Goal: Task Accomplishment & Management: Use online tool/utility

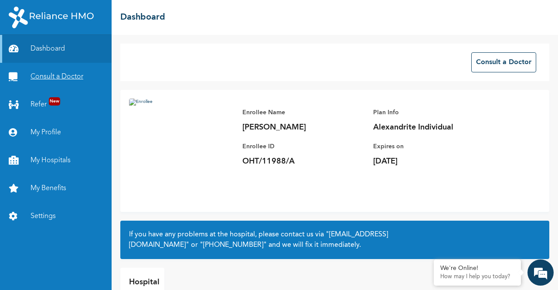
click at [61, 80] on link "Consult a Doctor" at bounding box center [56, 77] width 112 height 28
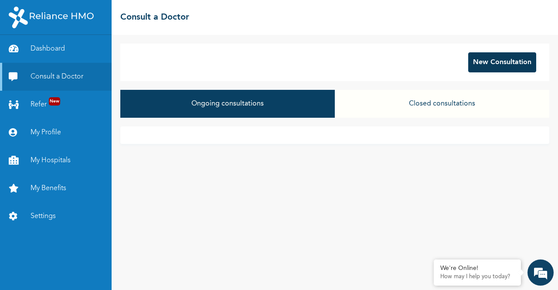
click at [472, 64] on button "New Consultation" at bounding box center [502, 62] width 68 height 20
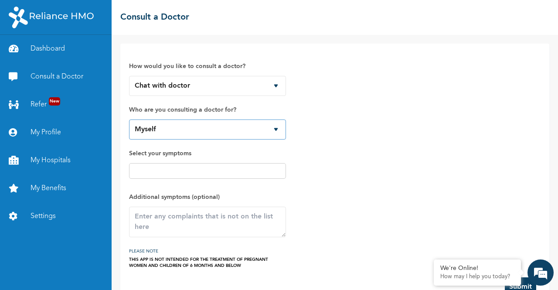
click at [228, 134] on select "Myself" at bounding box center [207, 129] width 157 height 20
click at [218, 176] on div at bounding box center [207, 171] width 157 height 16
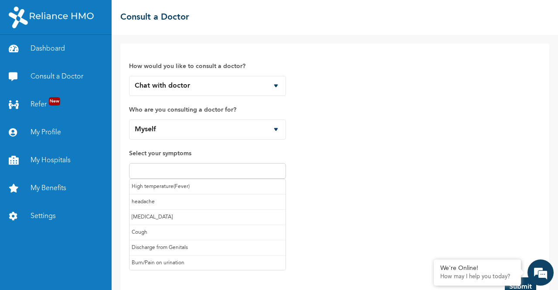
click at [212, 174] on input "text" at bounding box center [208, 171] width 152 height 10
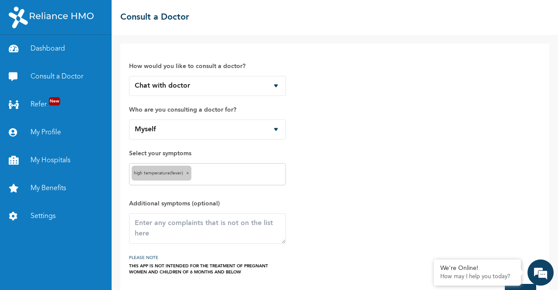
click at [219, 175] on input "text" at bounding box center [239, 174] width 90 height 10
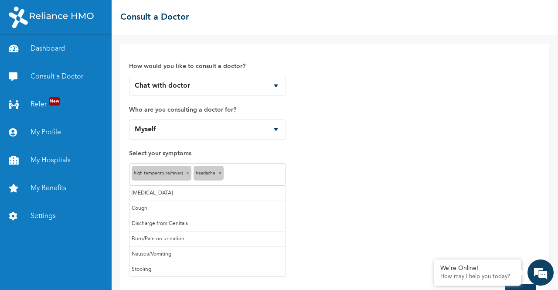
click at [239, 175] on input "text" at bounding box center [255, 174] width 58 height 10
click at [268, 173] on input "text" at bounding box center [275, 174] width 16 height 10
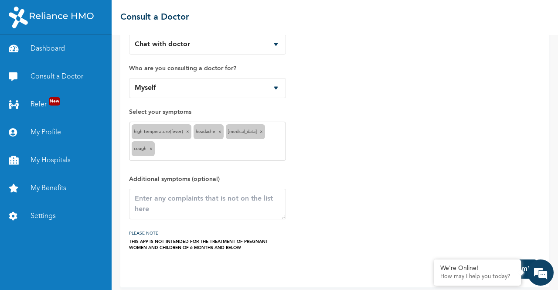
scroll to position [46, 0]
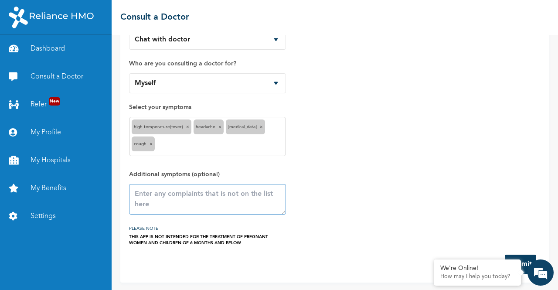
click at [185, 203] on textarea at bounding box center [207, 199] width 157 height 31
type textarea "b"
click at [241, 196] on textarea "irritated nostrils and light headedness" at bounding box center [207, 199] width 157 height 31
type textarea "irritated nostrils and lightheadedness"
click at [521, 255] on button "Submit" at bounding box center [520, 264] width 31 height 19
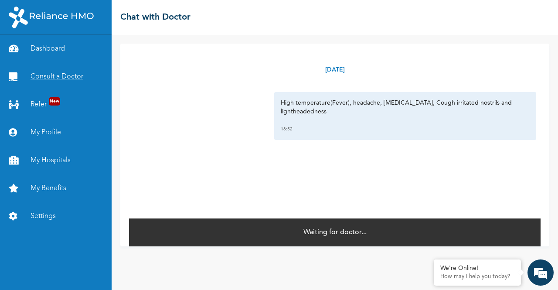
click at [61, 80] on link "Consult a Doctor" at bounding box center [56, 77] width 112 height 28
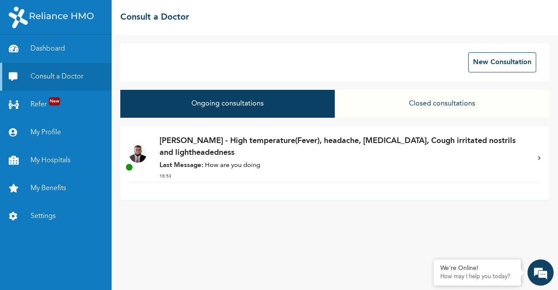
click at [228, 173] on div "[PERSON_NAME] - High temperature(Fever), headache, [MEDICAL_DATA], Cough irrita…" at bounding box center [345, 158] width 370 height 47
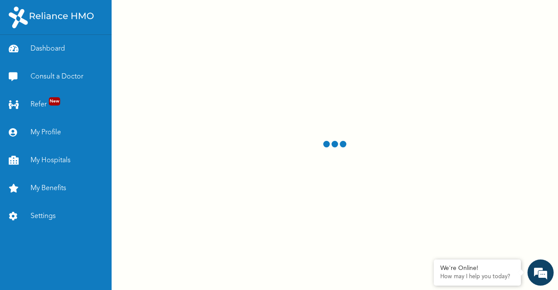
click at [228, 173] on div at bounding box center [335, 145] width 447 height 290
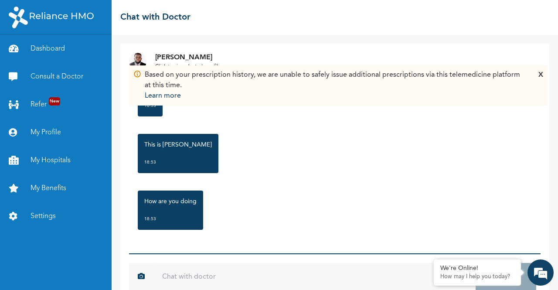
scroll to position [18, 0]
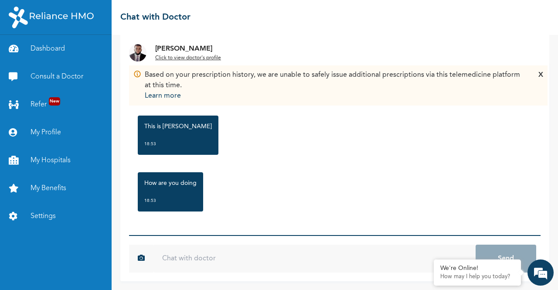
click at [199, 261] on input "text" at bounding box center [314, 259] width 322 height 28
type input "i'm doing okay.."
click at [476, 245] on button "Send" at bounding box center [506, 259] width 61 height 28
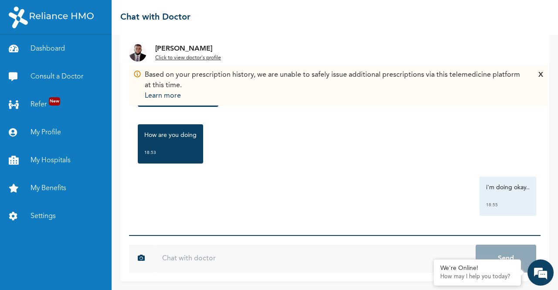
click at [259, 260] on input "text" at bounding box center [314, 259] width 322 height 28
type input "feeling feverish"
click at [476, 245] on button "Send" at bounding box center [506, 259] width 61 height 28
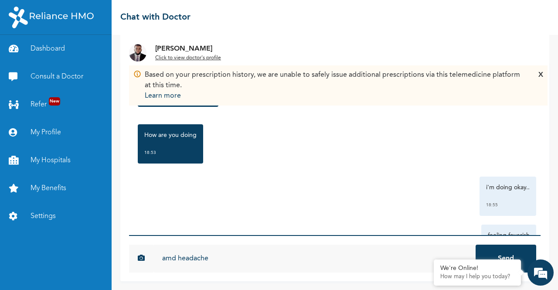
type input "amd headache"
click at [476, 245] on button "Send" at bounding box center [506, 259] width 61 height 28
type input "my nose is blocked and running"
click at [476, 245] on button "Send" at bounding box center [506, 259] width 61 height 28
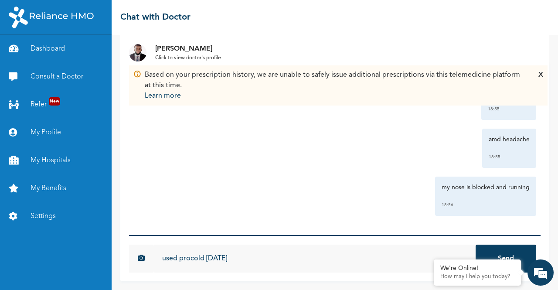
type input "used procold [DATE]"
click at [476, 245] on button "Send" at bounding box center [506, 259] width 61 height 28
type input "still nothing"
click at [476, 245] on button "Send" at bounding box center [506, 259] width 61 height 28
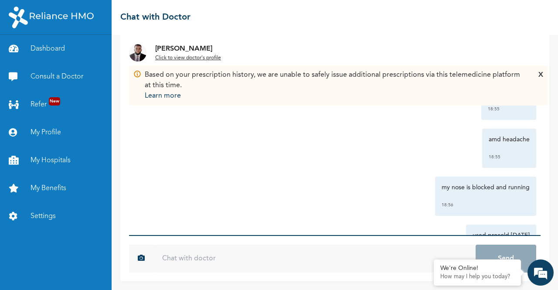
scroll to position [399, 0]
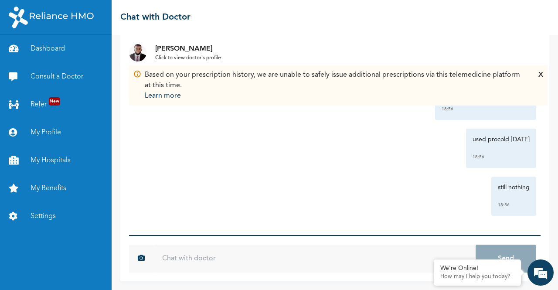
click at [349, 266] on input "text" at bounding box center [314, 259] width 322 height 28
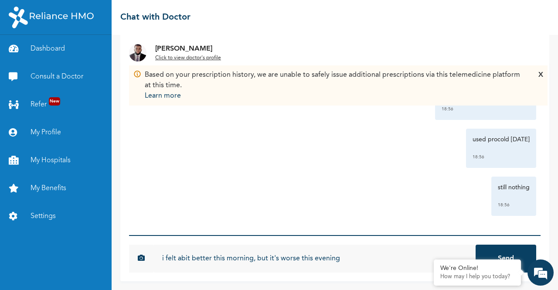
type input "i felt abit better this morning, but it's worse this evening"
click at [476, 245] on button "Send" at bounding box center [506, 259] width 61 height 28
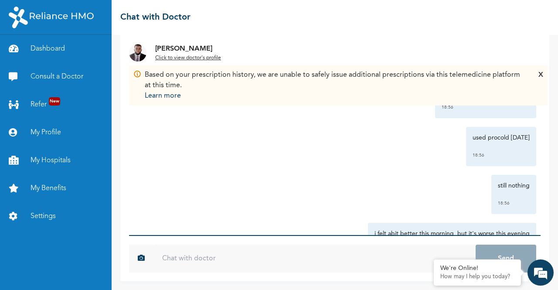
scroll to position [447, 0]
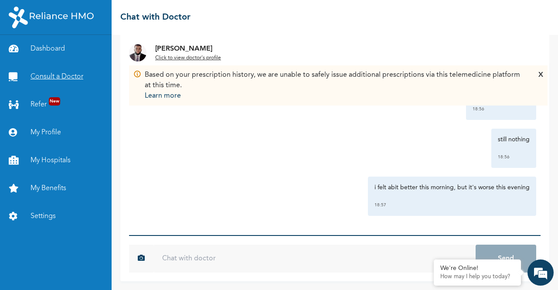
click at [57, 76] on link "Consult a Doctor" at bounding box center [56, 77] width 112 height 28
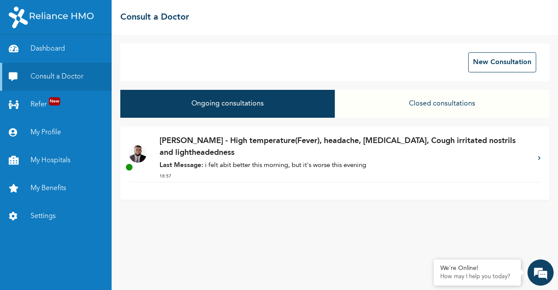
click at [235, 166] on p "Last Message: i felt abit better this morning, but it's worse this evening" at bounding box center [345, 166] width 370 height 10
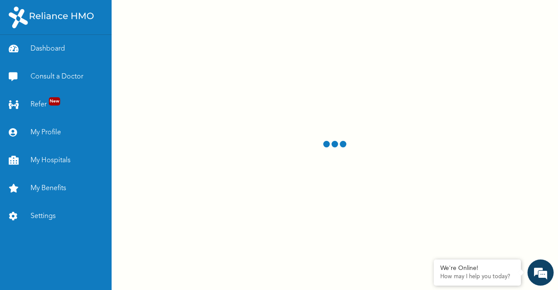
click at [235, 166] on div at bounding box center [335, 145] width 447 height 290
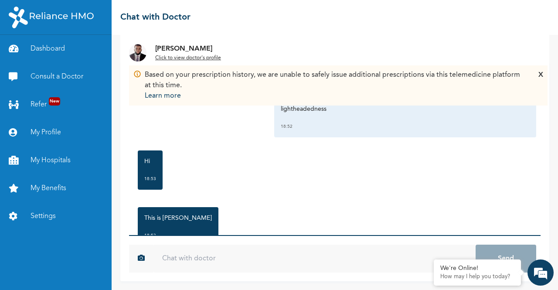
scroll to position [17, 0]
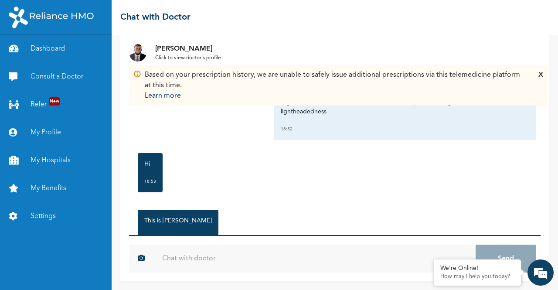
click at [542, 76] on div "X" at bounding box center [541, 85] width 5 height 31
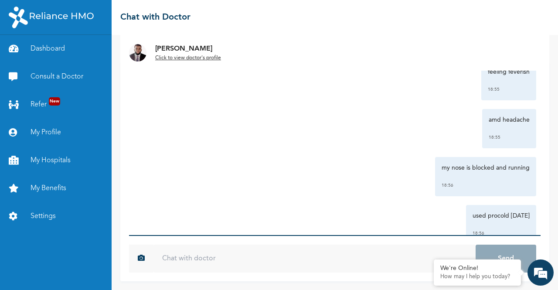
scroll to position [447, 0]
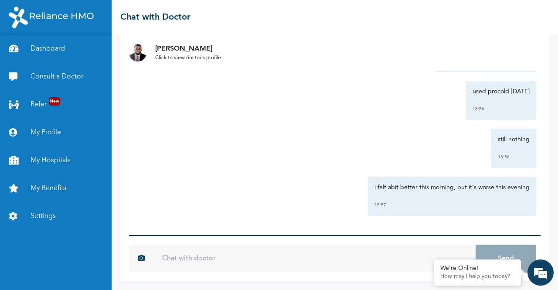
click at [163, 57] on u "Click to view doctor's profile" at bounding box center [188, 57] width 66 height 5
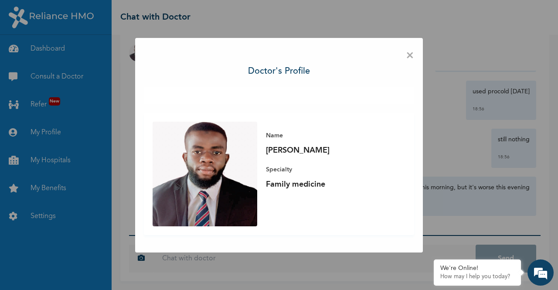
click at [408, 54] on span "×" at bounding box center [410, 56] width 8 height 18
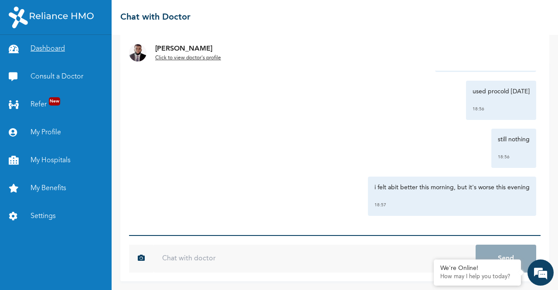
click at [54, 52] on link "Dashboard" at bounding box center [56, 49] width 112 height 28
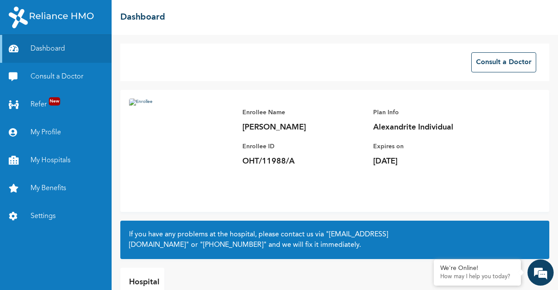
scroll to position [48, 0]
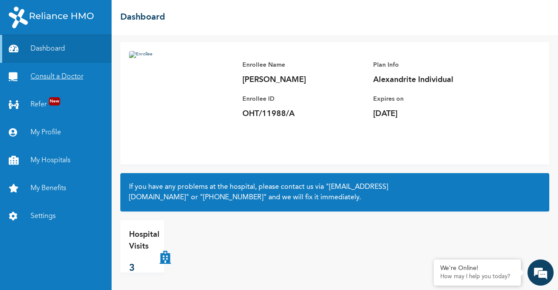
click at [69, 75] on link "Consult a Doctor" at bounding box center [56, 77] width 112 height 28
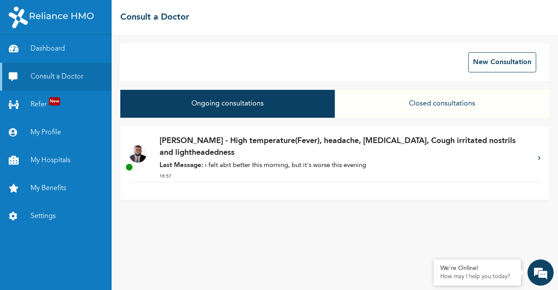
click at [184, 178] on p "18:57" at bounding box center [345, 176] width 370 height 7
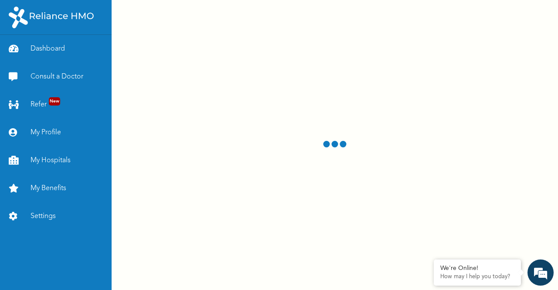
click at [184, 178] on div at bounding box center [335, 145] width 447 height 290
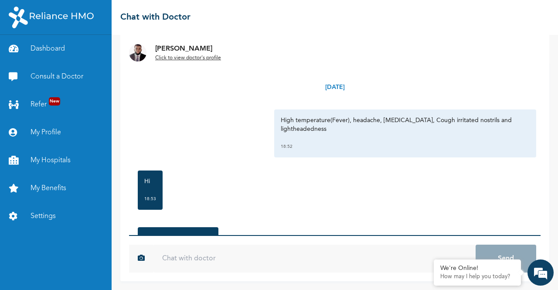
click at [194, 56] on u "Click to view doctor's profile" at bounding box center [188, 57] width 66 height 5
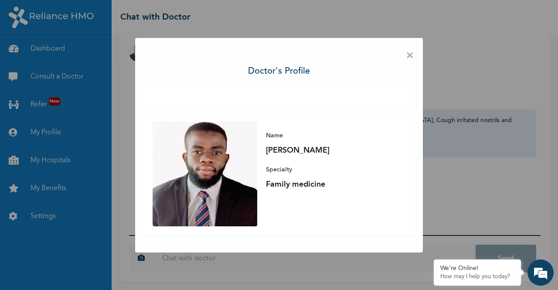
click at [409, 55] on span "×" at bounding box center [410, 56] width 8 height 18
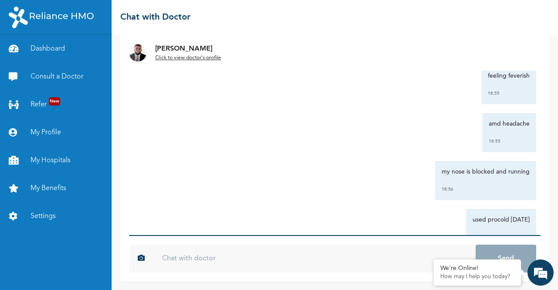
scroll to position [447, 0]
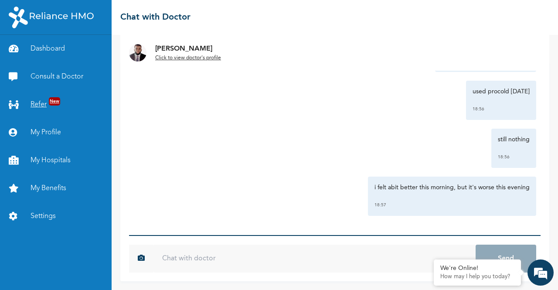
click at [48, 109] on link "Refer New" at bounding box center [56, 105] width 112 height 28
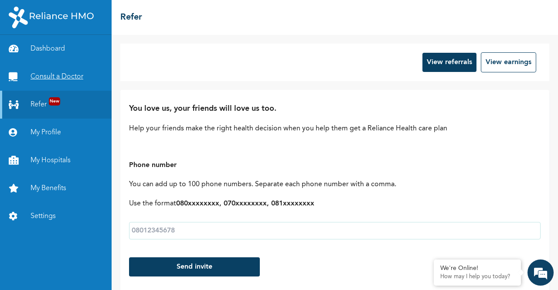
click at [81, 84] on link "Consult a Doctor" at bounding box center [56, 77] width 112 height 28
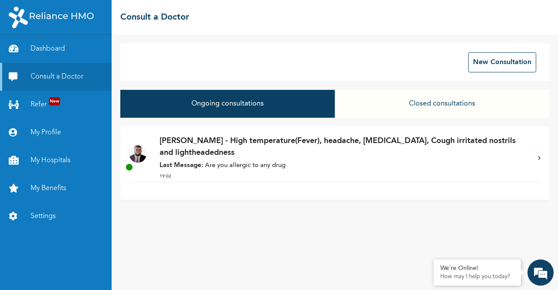
click at [207, 160] on div "[PERSON_NAME] - High temperature(Fever), headache, [MEDICAL_DATA], Cough irrita…" at bounding box center [345, 158] width 370 height 47
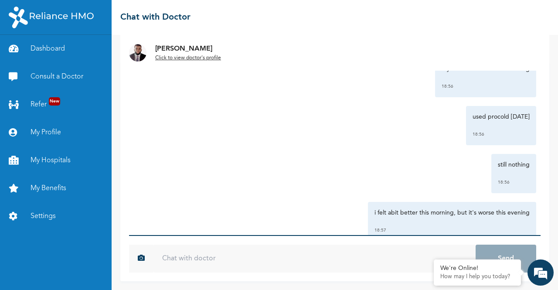
scroll to position [561, 0]
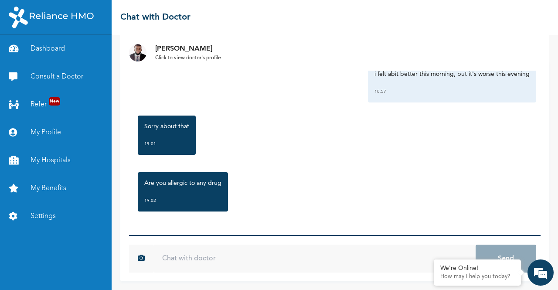
click at [222, 266] on input "text" at bounding box center [314, 259] width 322 height 28
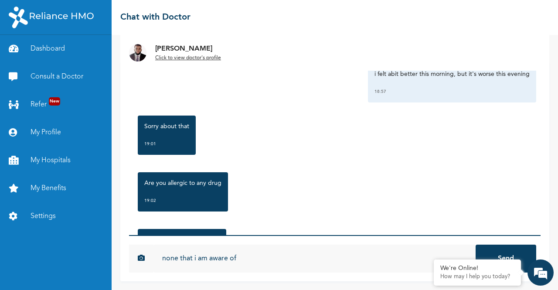
type input "none that i am aware of"
click at [476, 245] on button "Send" at bounding box center [506, 259] width 61 height 28
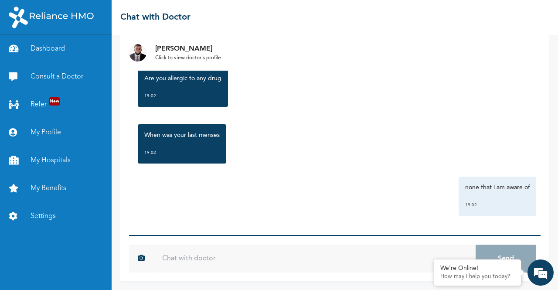
click at [222, 259] on input "text" at bounding box center [314, 259] width 322 height 28
type input "early this month"
click at [476, 245] on button "Send" at bounding box center [506, 259] width 61 height 28
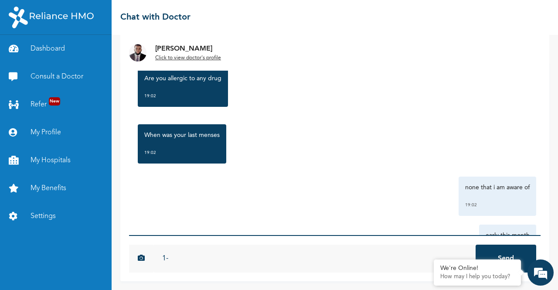
type input "1"
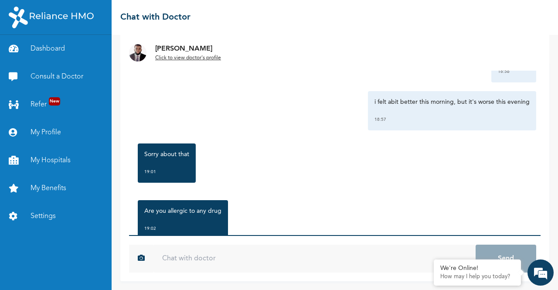
scroll to position [533, 0]
click at [177, 160] on div "Sorry about that 19:01" at bounding box center [167, 162] width 58 height 39
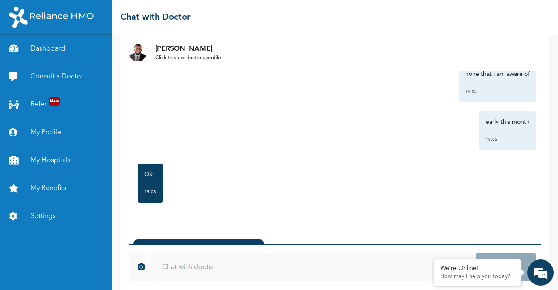
scroll to position [67, 0]
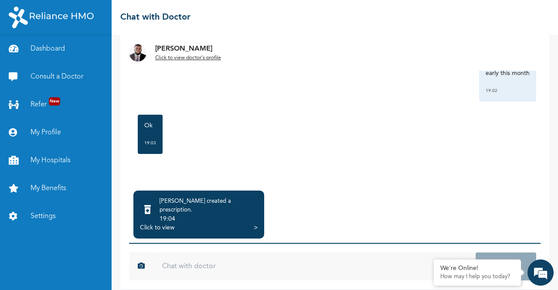
click at [215, 215] on div "19:04" at bounding box center [209, 219] width 98 height 9
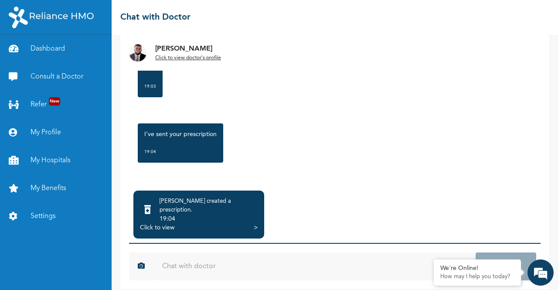
click at [253, 223] on div "Click to view >" at bounding box center [199, 227] width 118 height 9
click at [254, 223] on div ">" at bounding box center [256, 227] width 4 height 9
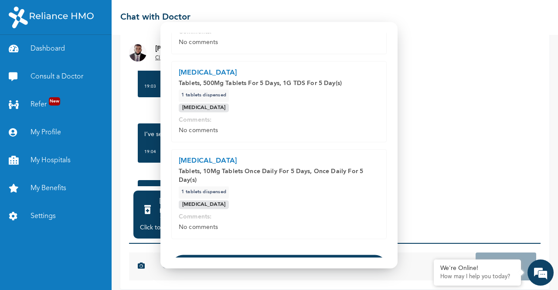
scroll to position [230, 0]
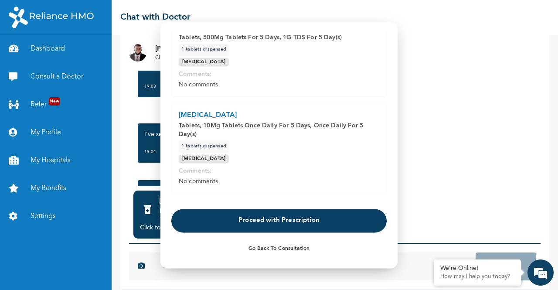
click at [269, 226] on button "Proceed with Prescription" at bounding box center [278, 221] width 215 height 24
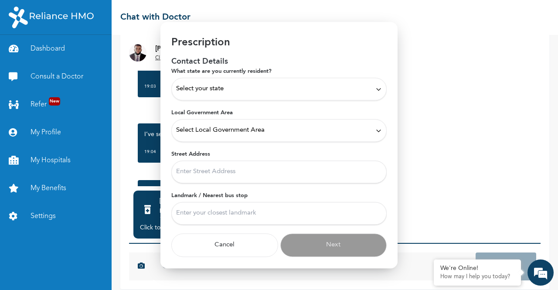
scroll to position [11, 0]
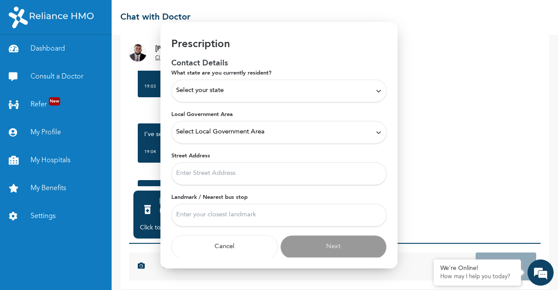
click at [241, 91] on div "Select your state" at bounding box center [279, 91] width 206 height 10
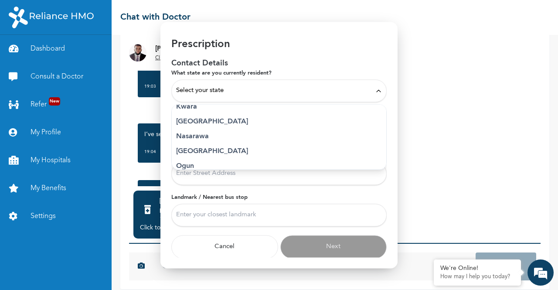
scroll to position [350, 0]
click at [208, 125] on p "[GEOGRAPHIC_DATA]" at bounding box center [279, 122] width 206 height 10
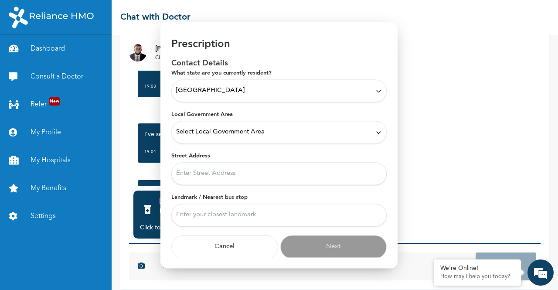
click at [214, 134] on span "Select Local Government Area" at bounding box center [220, 132] width 89 height 10
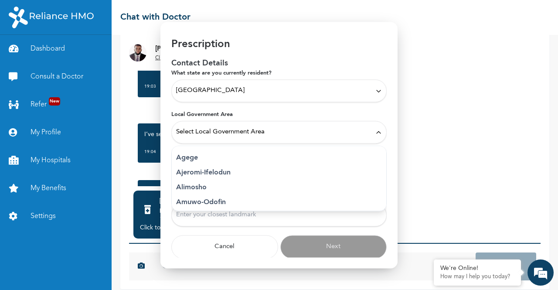
click at [224, 160] on p "Agege" at bounding box center [279, 158] width 206 height 10
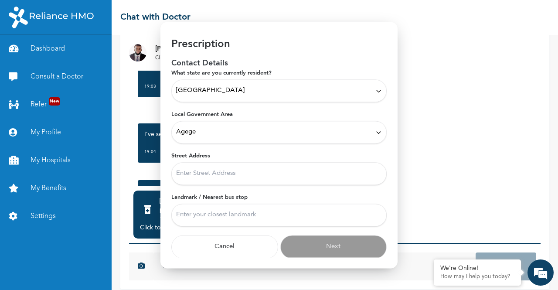
click at [222, 170] on input "Street Address" at bounding box center [278, 173] width 215 height 23
type input "n"
type input "plot 2 [GEOGRAPHIC_DATA], iju [PERSON_NAME]"
click at [252, 221] on input "Landmark / Nearest bus stop" at bounding box center [278, 215] width 215 height 23
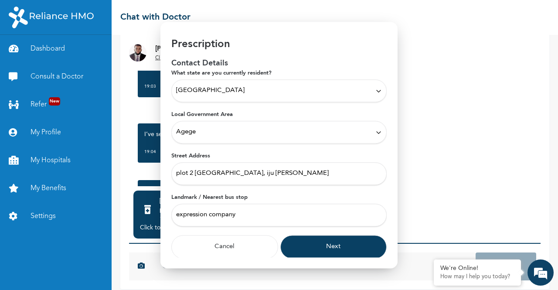
type input "expression company"
click at [329, 243] on button "Next" at bounding box center [333, 247] width 107 height 24
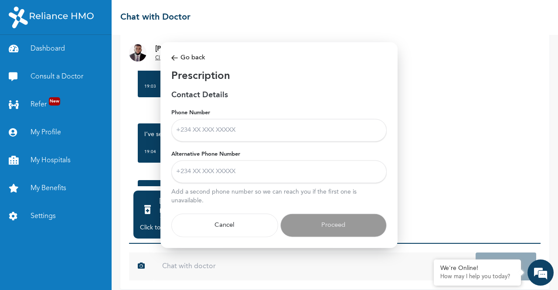
scroll to position [0, 0]
click at [217, 135] on input "Phone Number" at bounding box center [278, 130] width 215 height 23
type input "08142863144"
click at [242, 172] on input "Alternative Phone Number" at bounding box center [278, 171] width 215 height 23
click at [258, 178] on input "Alternative Phone Number" at bounding box center [278, 171] width 215 height 23
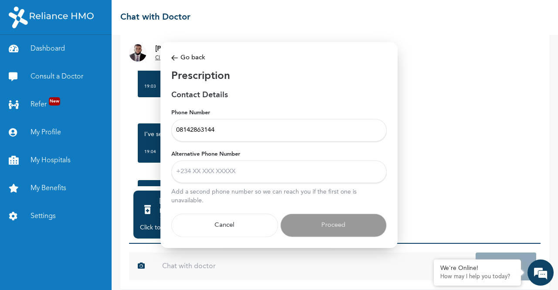
click at [258, 178] on input "Alternative Phone Number" at bounding box center [278, 171] width 215 height 23
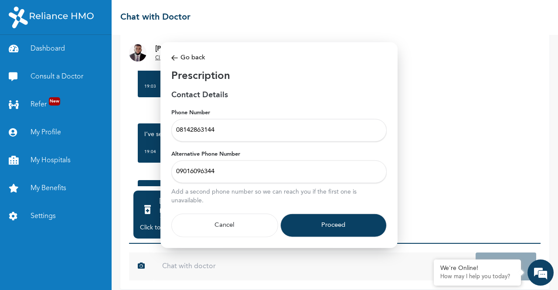
type input "09016096344"
click at [354, 229] on button "Proceed" at bounding box center [333, 226] width 107 height 24
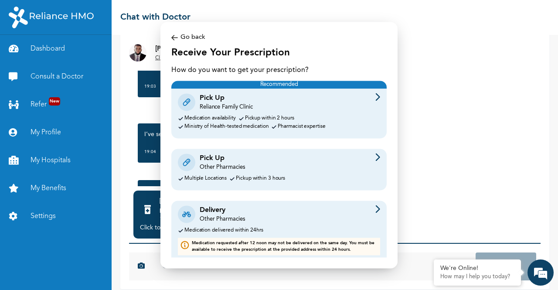
scroll to position [6, 0]
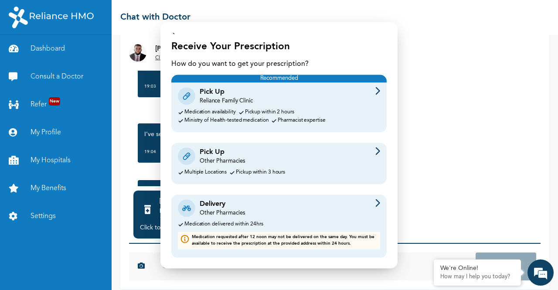
click at [287, 228] on div "Delivery Other Pharmacies Medication delivered within 24hrs Medication requeste…" at bounding box center [278, 225] width 215 height 63
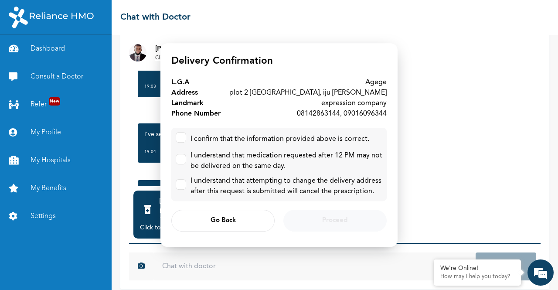
scroll to position [0, 0]
click at [298, 145] on div "I confirm that the information provided above is correct." at bounding box center [279, 139] width 207 height 14
click at [278, 140] on div "I confirm that the information provided above is correct." at bounding box center [280, 139] width 179 height 10
click at [292, 140] on div "I confirm that the information provided above is correct." at bounding box center [280, 139] width 179 height 10
click at [181, 140] on label at bounding box center [181, 137] width 10 height 10
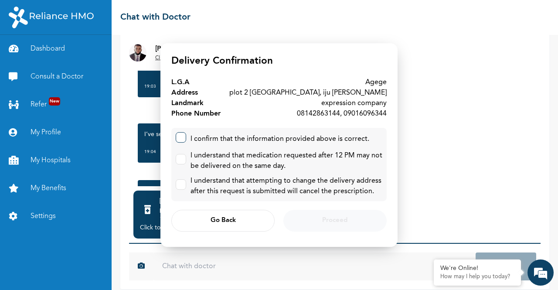
click at [181, 138] on input "checkbox" at bounding box center [179, 136] width 6 height 6
checkbox input "true"
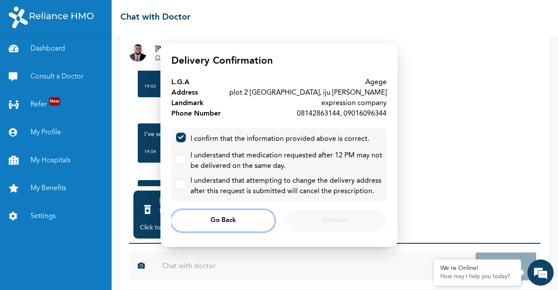
click at [219, 224] on span "Go Back" at bounding box center [223, 221] width 25 height 6
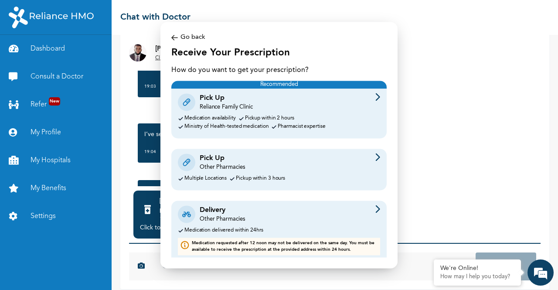
click at [173, 36] on img at bounding box center [174, 38] width 7 height 10
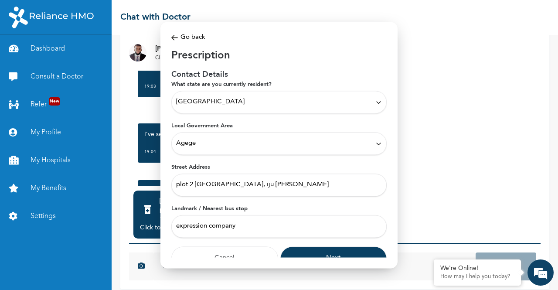
scroll to position [11, 0]
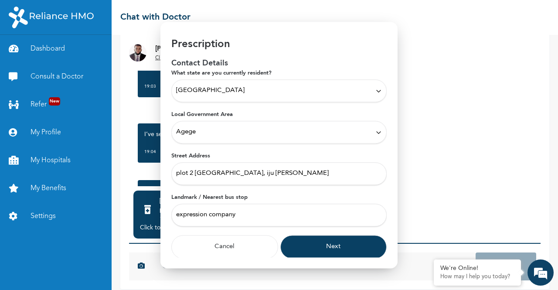
click at [304, 170] on input "plot 2 [GEOGRAPHIC_DATA], iju [PERSON_NAME]" at bounding box center [278, 173] width 215 height 23
type input "plot 2 [GEOGRAPHIC_DATA], [GEOGRAPHIC_DATA], agege"
click at [331, 248] on button "Next" at bounding box center [333, 247] width 107 height 24
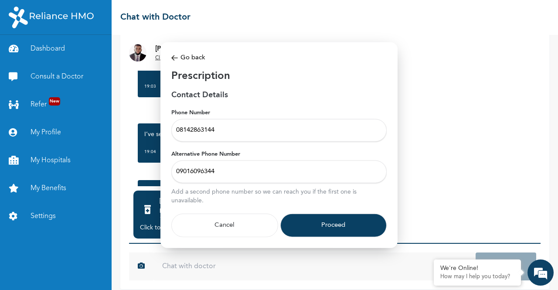
scroll to position [0, 0]
click at [318, 228] on button "Proceed" at bounding box center [333, 226] width 107 height 24
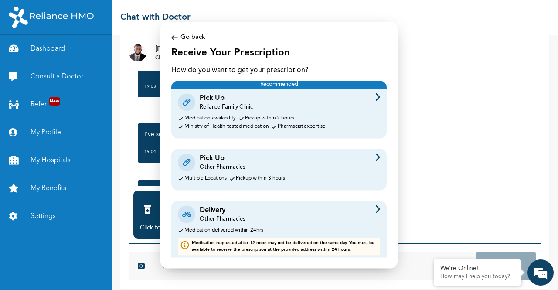
scroll to position [6, 0]
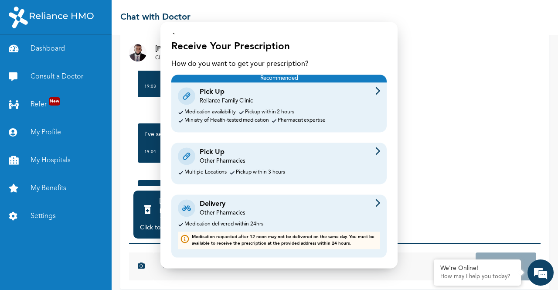
click at [255, 217] on div "Delivery Other Pharmacies" at bounding box center [279, 208] width 202 height 18
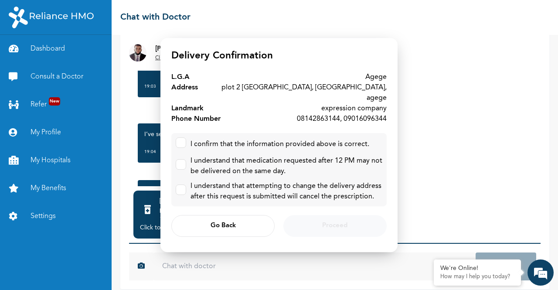
click at [243, 143] on div "I confirm that the information provided above is correct." at bounding box center [280, 144] width 179 height 10
click at [180, 139] on label at bounding box center [181, 142] width 10 height 10
click at [180, 139] on input "checkbox" at bounding box center [179, 141] width 6 height 6
checkbox input "true"
click at [181, 160] on input "checkbox" at bounding box center [179, 163] width 6 height 6
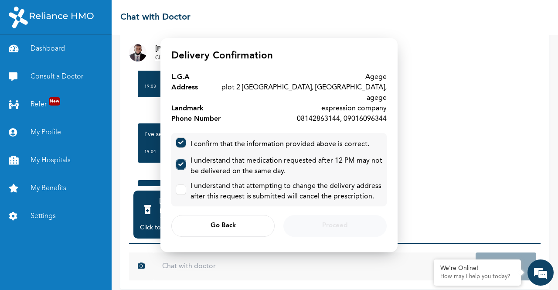
checkbox input "true"
click at [182, 184] on label at bounding box center [181, 189] width 10 height 10
click at [182, 185] on input "checkbox" at bounding box center [179, 188] width 6 height 6
checkbox input "true"
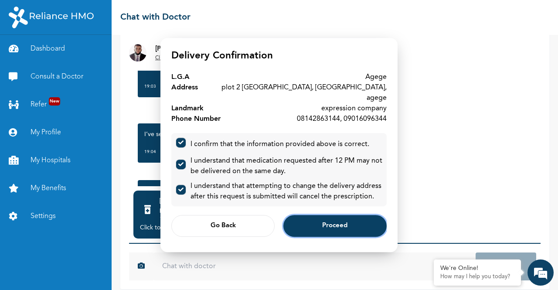
click at [331, 215] on button "Proceed" at bounding box center [334, 226] width 103 height 22
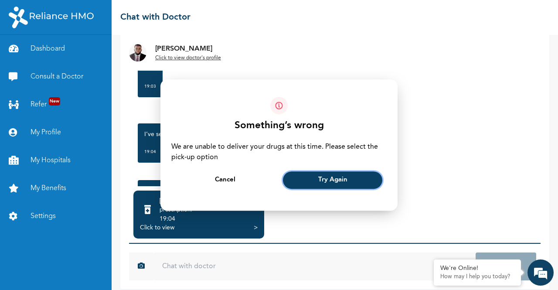
click at [318, 183] on button "Try Again" at bounding box center [332, 179] width 99 height 17
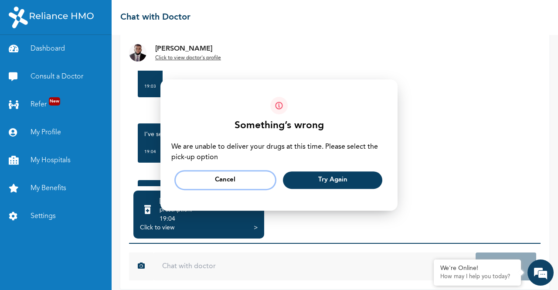
click at [228, 177] on span "Cancel" at bounding box center [225, 180] width 20 height 6
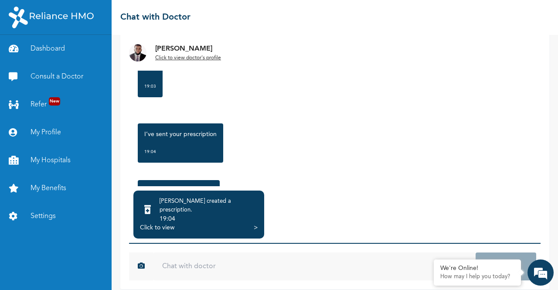
click at [238, 261] on input "text" at bounding box center [314, 266] width 322 height 28
type input "thank you"
click at [476, 252] on button "Send" at bounding box center [506, 266] width 61 height 28
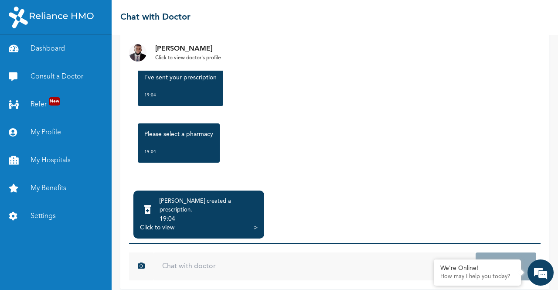
click at [184, 223] on div "Click to view >" at bounding box center [199, 227] width 118 height 9
click at [252, 223] on div "Click to view >" at bounding box center [199, 227] width 118 height 9
click at [174, 223] on div "Click to view" at bounding box center [157, 227] width 34 height 9
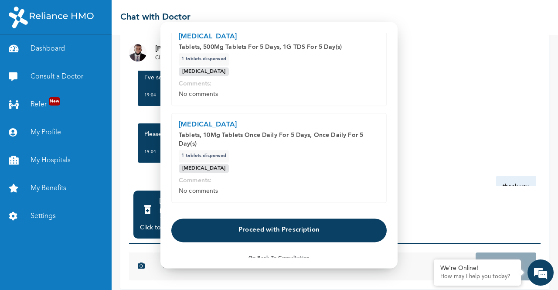
scroll to position [230, 0]
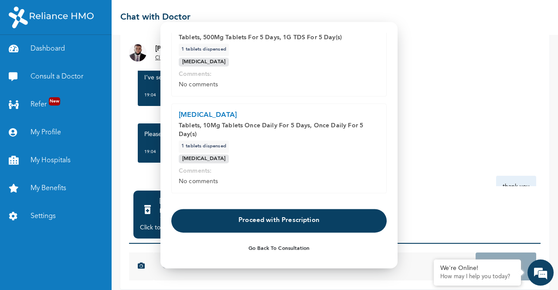
click at [205, 224] on button "Proceed with Prescription" at bounding box center [278, 221] width 215 height 24
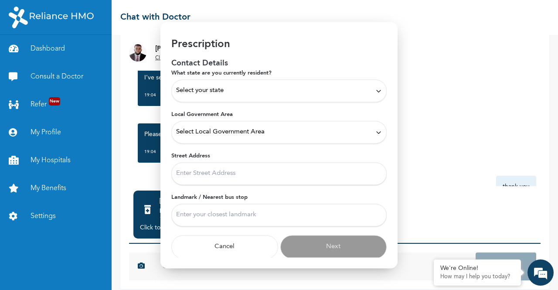
click at [224, 92] on span "Select your state" at bounding box center [200, 91] width 48 height 10
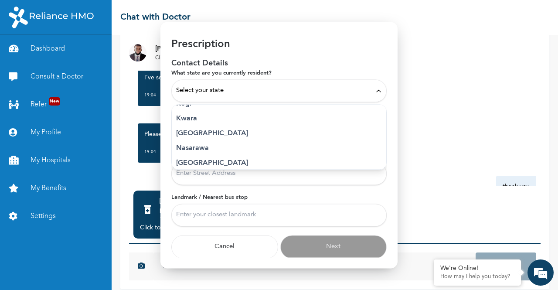
scroll to position [338, 0]
click at [249, 133] on p "[GEOGRAPHIC_DATA]" at bounding box center [279, 134] width 206 height 10
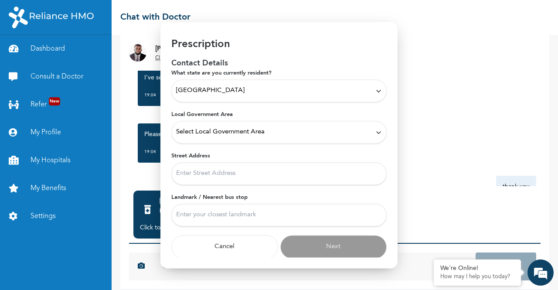
click at [249, 139] on div "Select Local Government Area" at bounding box center [278, 132] width 215 height 23
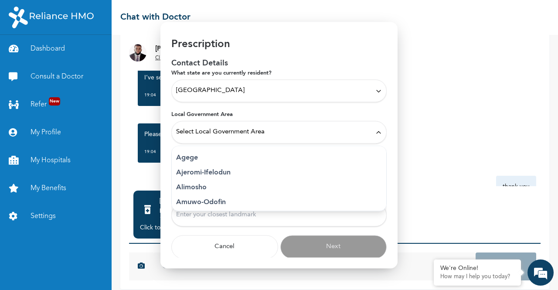
click at [245, 155] on p "Agege" at bounding box center [279, 158] width 206 height 10
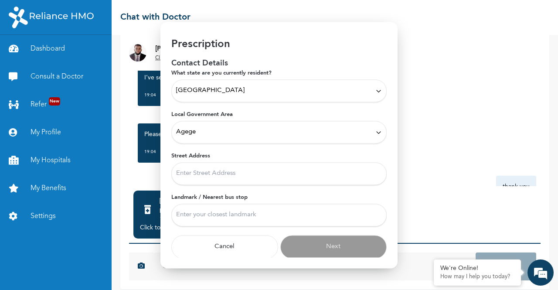
click at [242, 171] on input "Street Address" at bounding box center [278, 173] width 215 height 23
click at [303, 180] on input "plot 2 [GEOGRAPHIC_DATA], iju [PERSON_NAME]" at bounding box center [278, 173] width 215 height 23
type input "p"
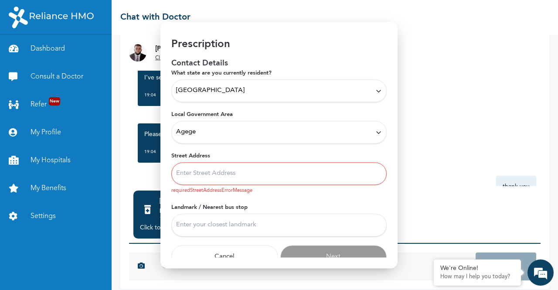
click at [264, 174] on input "Street Address" at bounding box center [278, 173] width 215 height 23
type input "plot 2 [GEOGRAPHIC_DATA], [GEOGRAPHIC_DATA], agege"
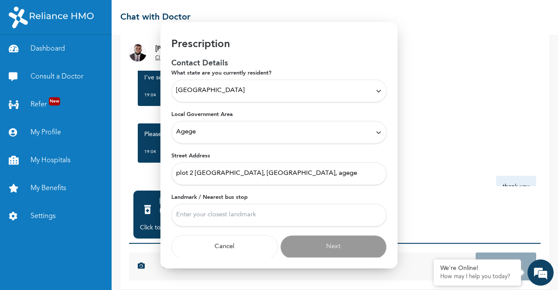
click at [273, 218] on input "Landmark / Nearest bus stop" at bounding box center [278, 215] width 215 height 23
type input "expression company"
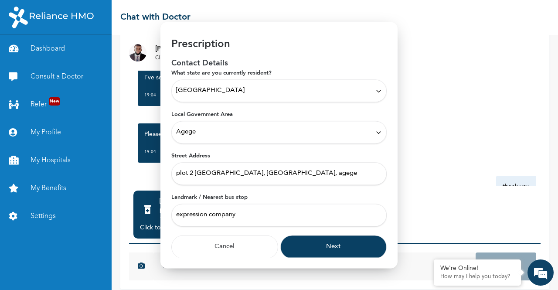
click at [302, 245] on button "Next" at bounding box center [333, 247] width 107 height 24
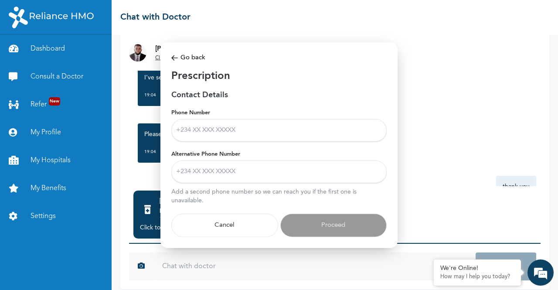
click at [268, 131] on input "Phone Number" at bounding box center [278, 130] width 215 height 23
type input "08142863144"
click at [247, 174] on input "Alternative Phone Number" at bounding box center [278, 171] width 215 height 23
type input "09016096344"
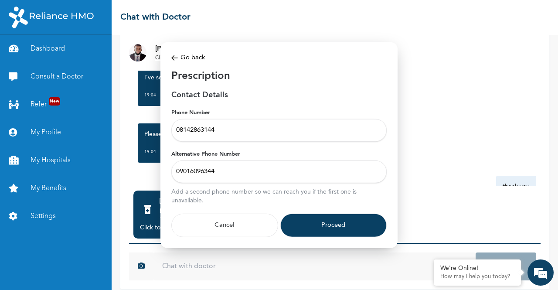
click at [313, 218] on button "Proceed" at bounding box center [333, 226] width 107 height 24
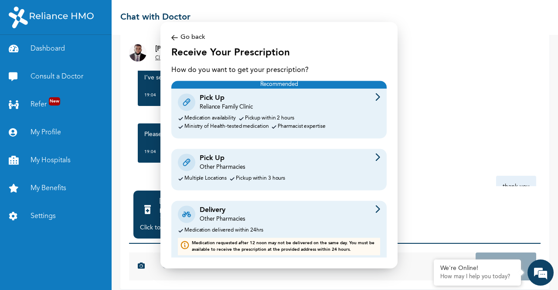
scroll to position [6, 0]
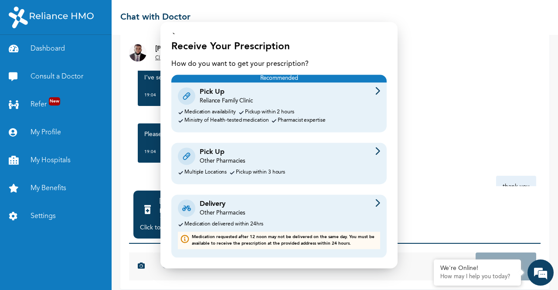
click at [282, 118] on div "Pharmacist expertise" at bounding box center [302, 121] width 48 height 6
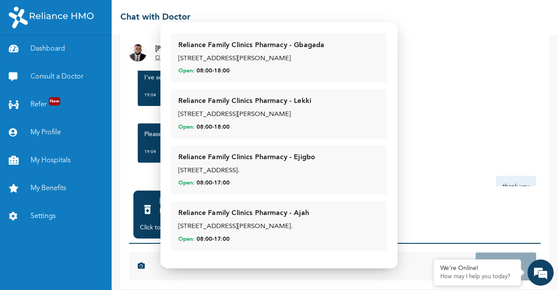
scroll to position [0, 0]
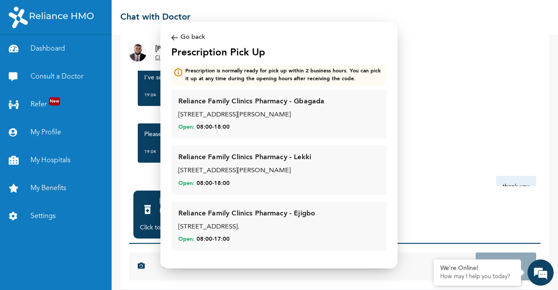
click at [171, 39] on img at bounding box center [174, 38] width 7 height 10
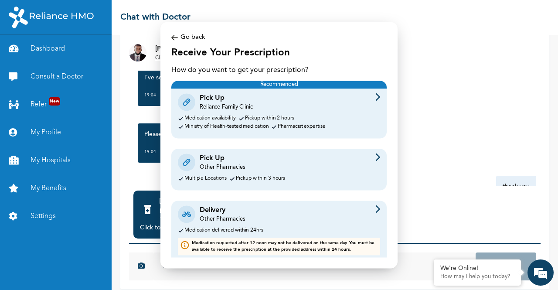
click at [235, 169] on div "Other Pharmacies" at bounding box center [222, 168] width 45 height 8
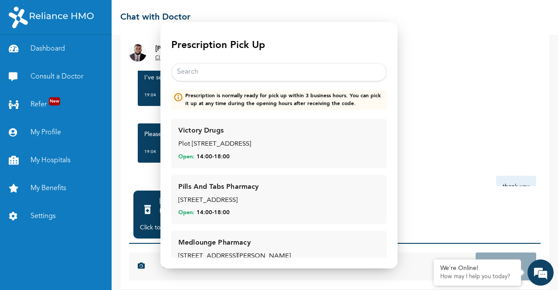
scroll to position [11, 0]
click at [203, 79] on input "text" at bounding box center [278, 73] width 215 height 18
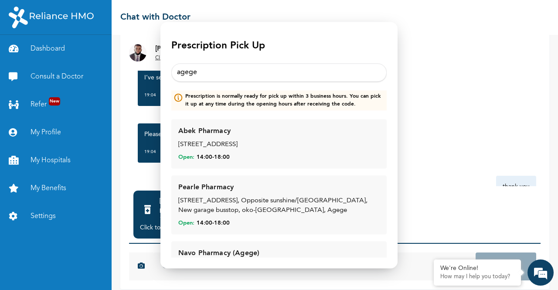
click at [199, 66] on input "agege" at bounding box center [278, 73] width 215 height 18
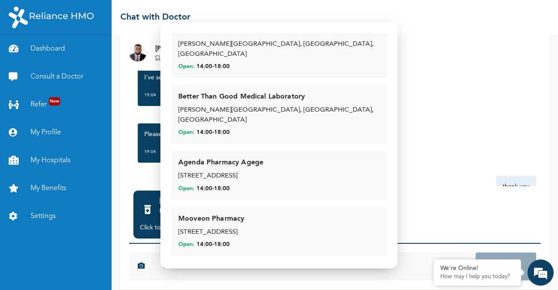
scroll to position [422, 0]
type input "agege"
click at [254, 227] on div "[STREET_ADDRESS]" at bounding box center [278, 232] width 201 height 10
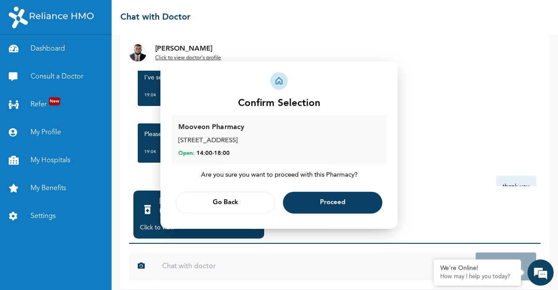
scroll to position [0, 0]
click at [306, 199] on button "Proceed" at bounding box center [332, 203] width 99 height 22
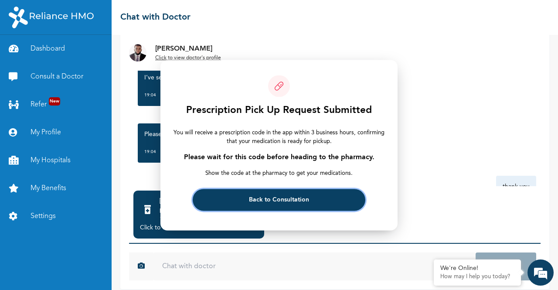
click at [306, 199] on span "Back to Consultation" at bounding box center [279, 200] width 60 height 6
